Goal: Task Accomplishment & Management: Manage account settings

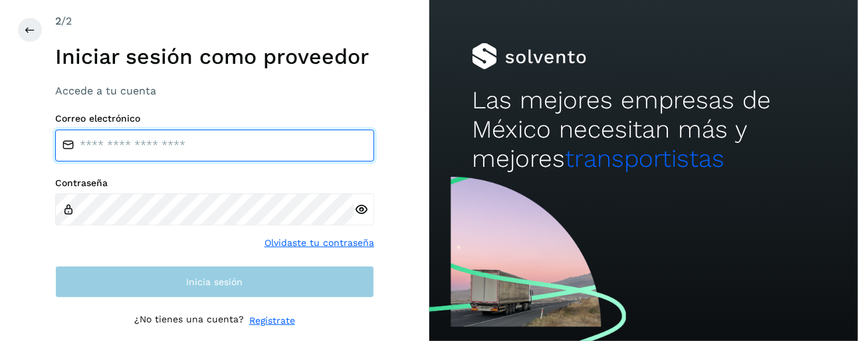
type input "**********"
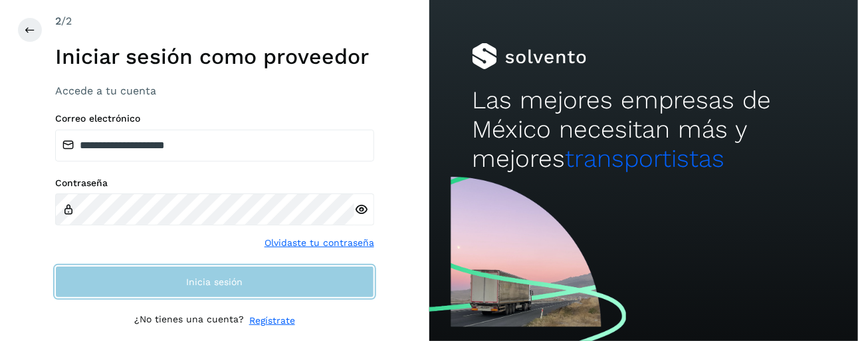
click at [219, 267] on button "Inicia sesión" at bounding box center [214, 282] width 319 height 32
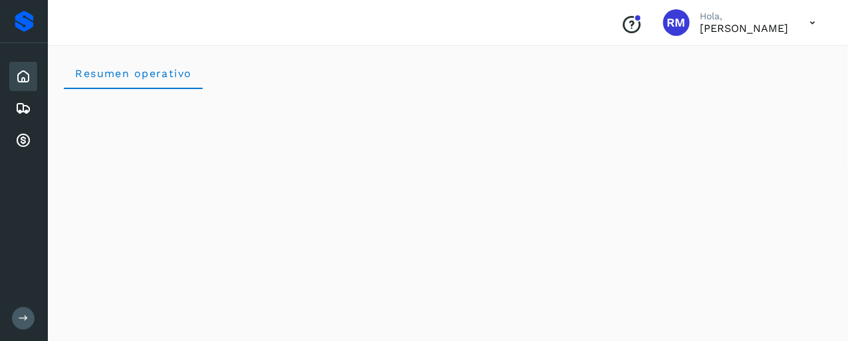
click at [27, 319] on icon at bounding box center [24, 318] width 10 height 10
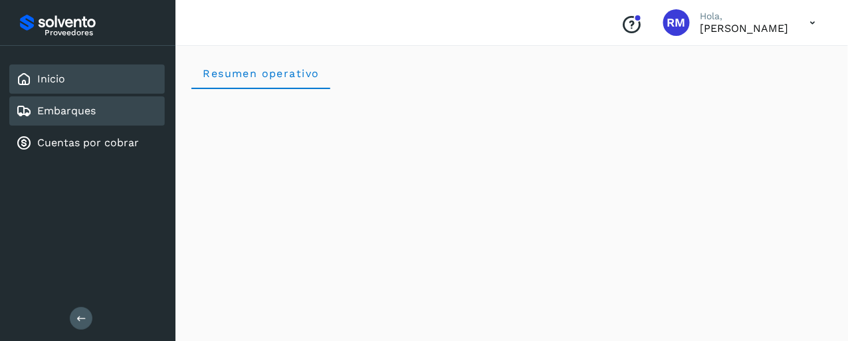
click at [90, 116] on div "Embarques" at bounding box center [56, 111] width 80 height 16
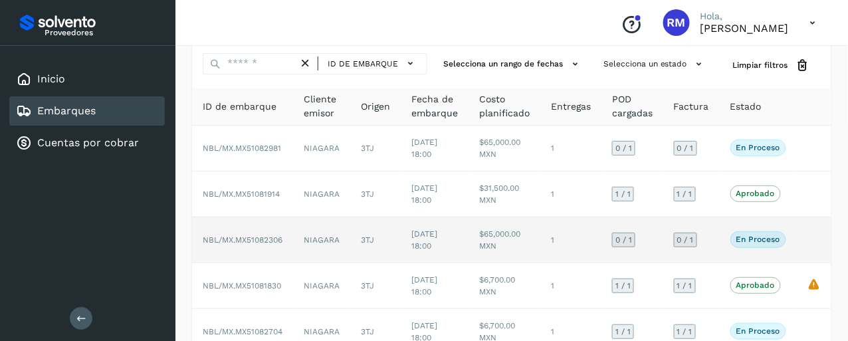
scroll to position [66, 0]
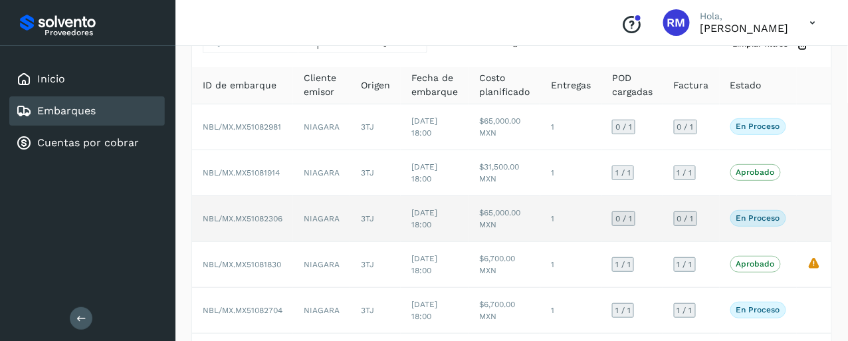
click at [251, 217] on span "NBL/MX.MX51082306" at bounding box center [243, 218] width 80 height 9
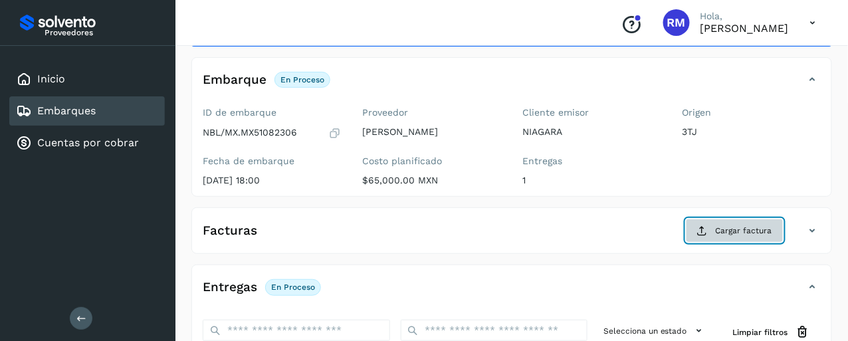
click at [749, 234] on span "Cargar factura" at bounding box center [744, 231] width 57 height 12
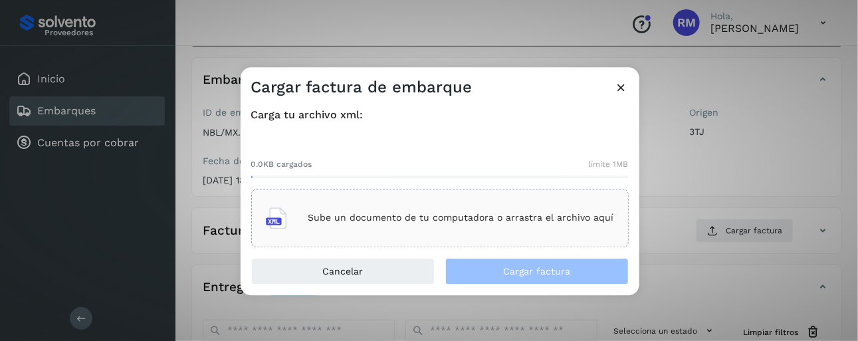
click at [419, 207] on div "Sube un documento de tu computadora o arrastra el archivo aquí" at bounding box center [440, 218] width 348 height 36
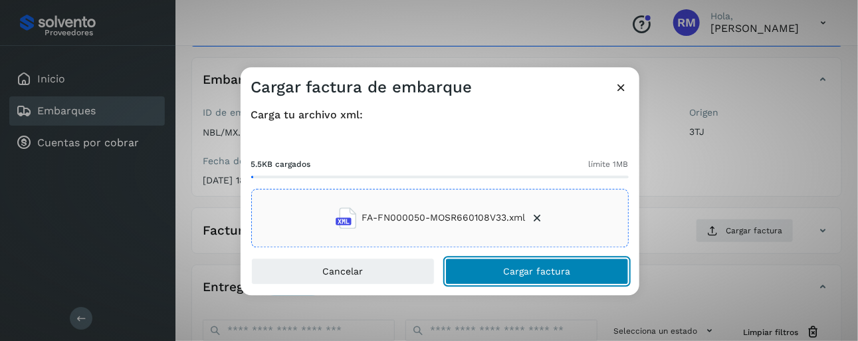
click at [520, 271] on span "Cargar factura" at bounding box center [536, 271] width 67 height 9
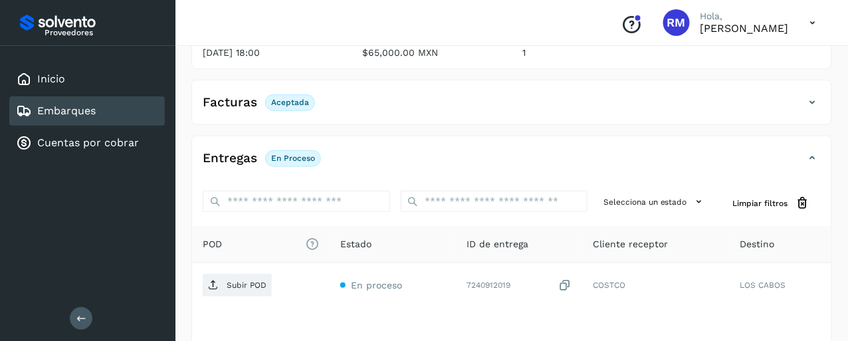
scroll to position [265, 0]
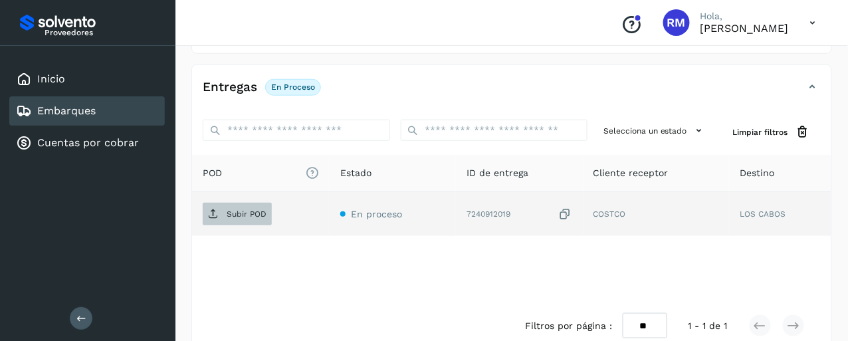
click at [244, 209] on p "Subir POD" at bounding box center [247, 213] width 40 height 9
